Goal: Navigation & Orientation: Find specific page/section

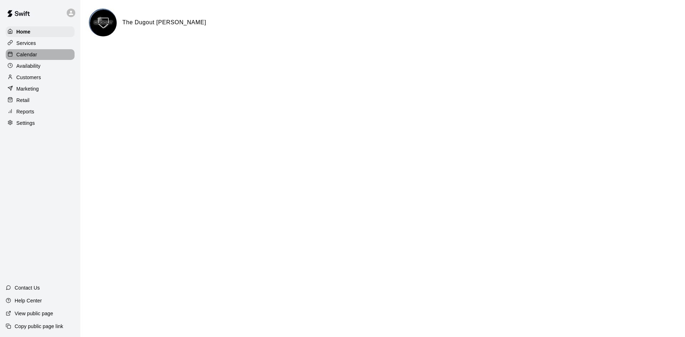
click at [44, 56] on div "Calendar" at bounding box center [40, 54] width 69 height 11
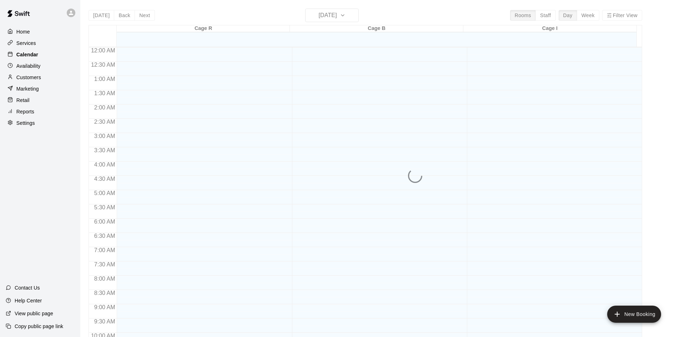
scroll to position [366, 0]
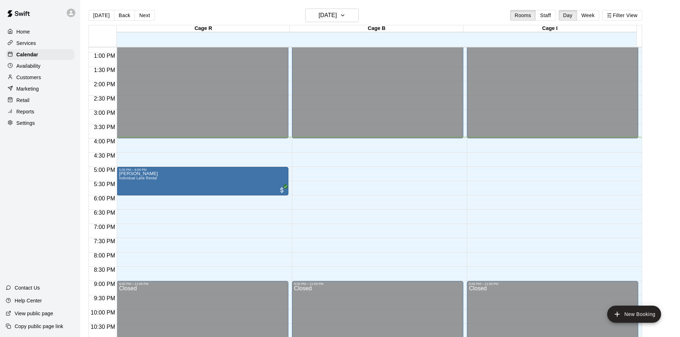
click at [20, 34] on p "Home" at bounding box center [23, 31] width 14 height 7
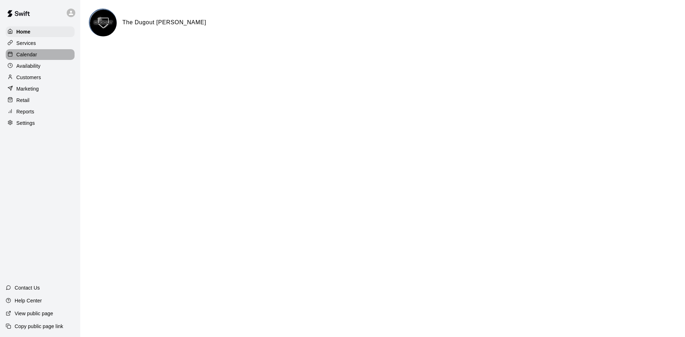
click at [31, 58] on p "Calendar" at bounding box center [26, 54] width 21 height 7
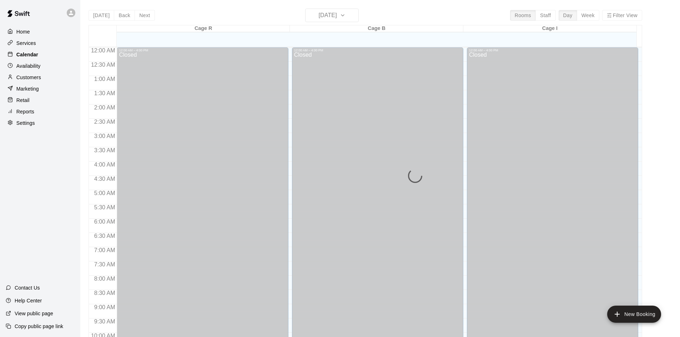
scroll to position [366, 0]
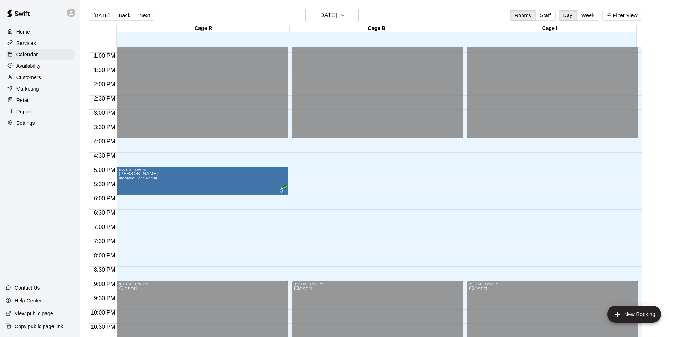
click at [35, 70] on p "Availability" at bounding box center [28, 65] width 24 height 7
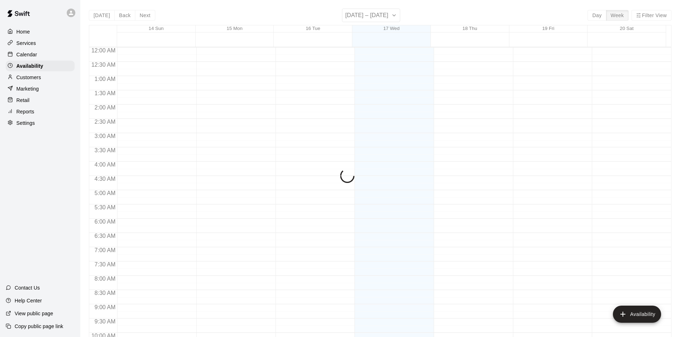
scroll to position [387, 0]
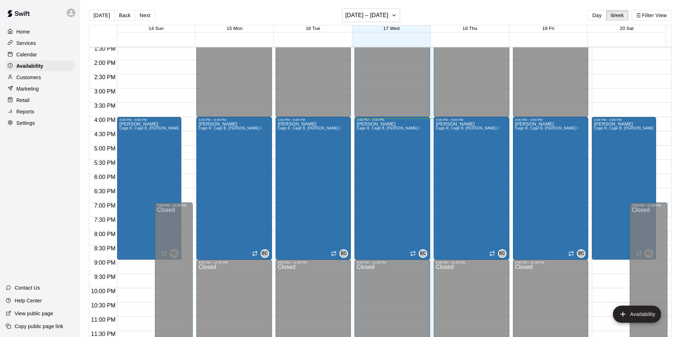
click at [35, 78] on p "Customers" at bounding box center [28, 77] width 25 height 7
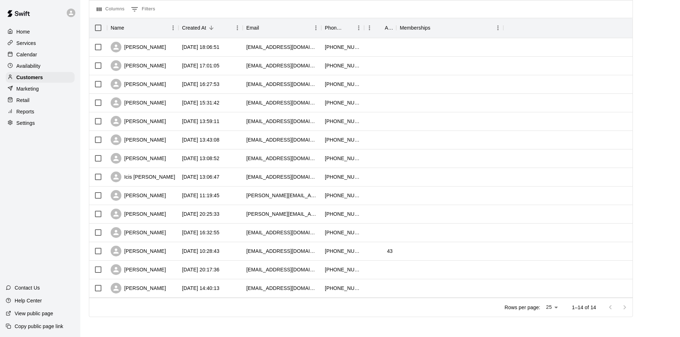
scroll to position [76, 0]
click at [147, 142] on div "[PERSON_NAME]" at bounding box center [138, 140] width 55 height 11
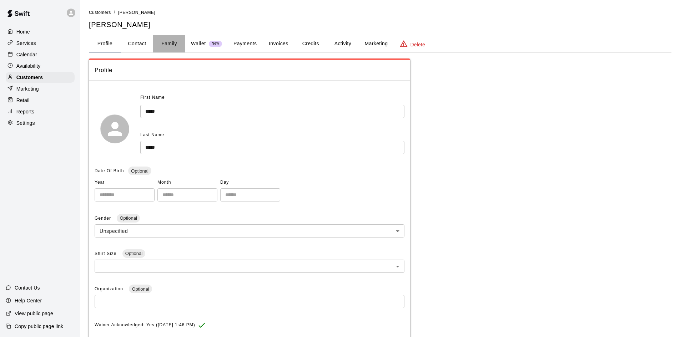
click at [164, 49] on button "Family" at bounding box center [169, 43] width 32 height 17
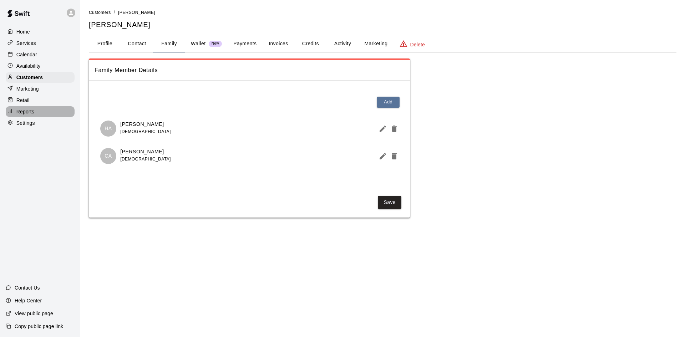
click at [30, 115] on p "Reports" at bounding box center [25, 111] width 18 height 7
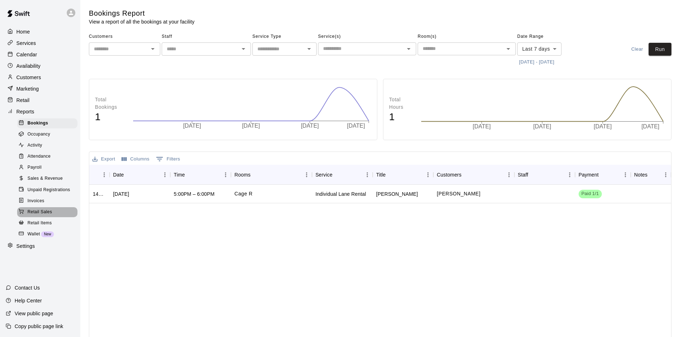
click at [40, 216] on span "Retail Sales" at bounding box center [39, 212] width 25 height 7
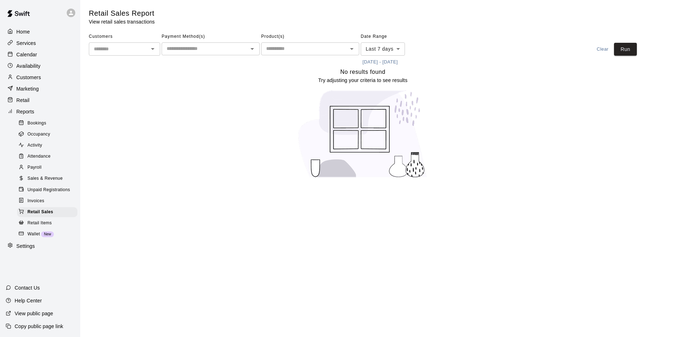
click at [43, 205] on span "Invoices" at bounding box center [35, 201] width 17 height 7
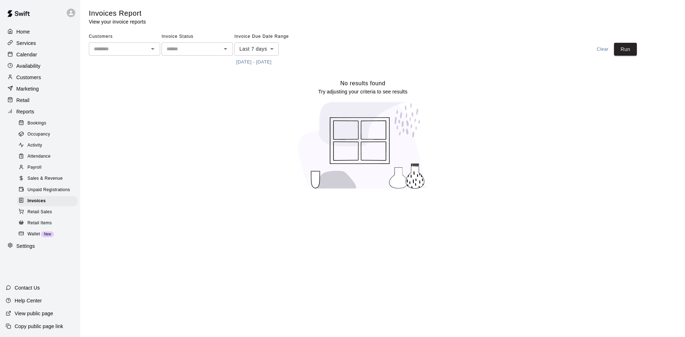
click at [51, 182] on span "Sales & Revenue" at bounding box center [44, 178] width 35 height 7
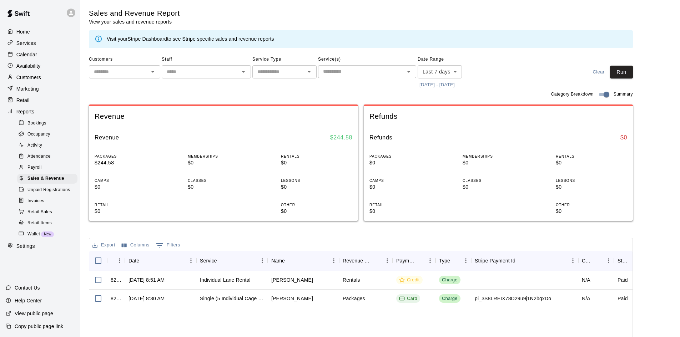
click at [35, 237] on div "Wallet New" at bounding box center [47, 234] width 60 height 10
